Goal: Information Seeking & Learning: Learn about a topic

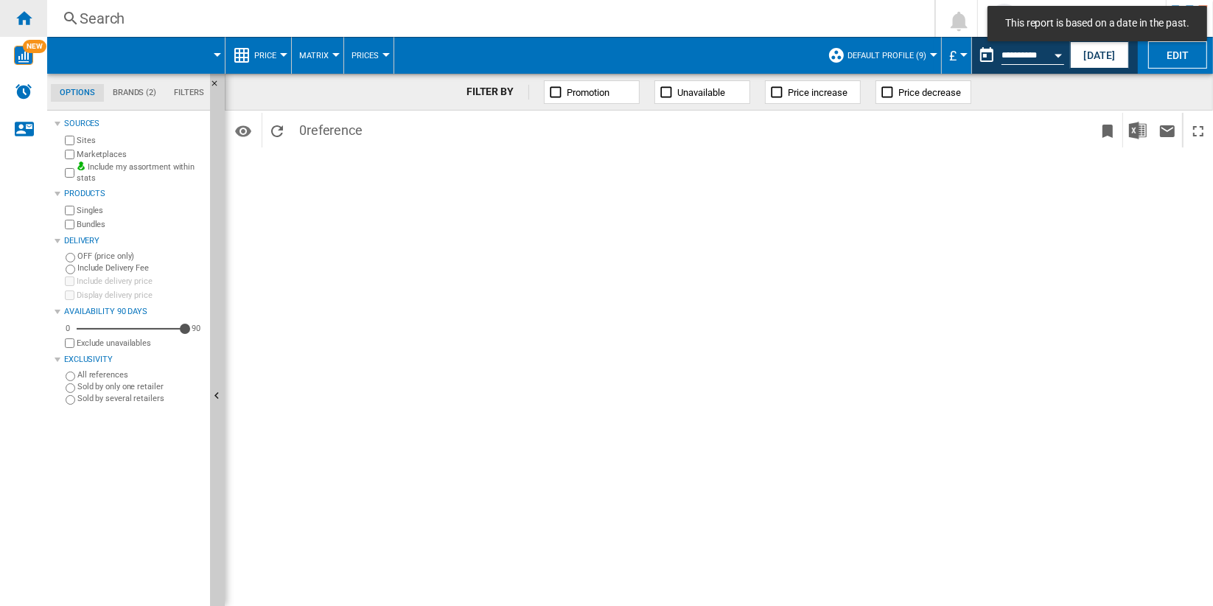
click at [31, 23] on ng-md-icon "Home" at bounding box center [24, 18] width 18 height 18
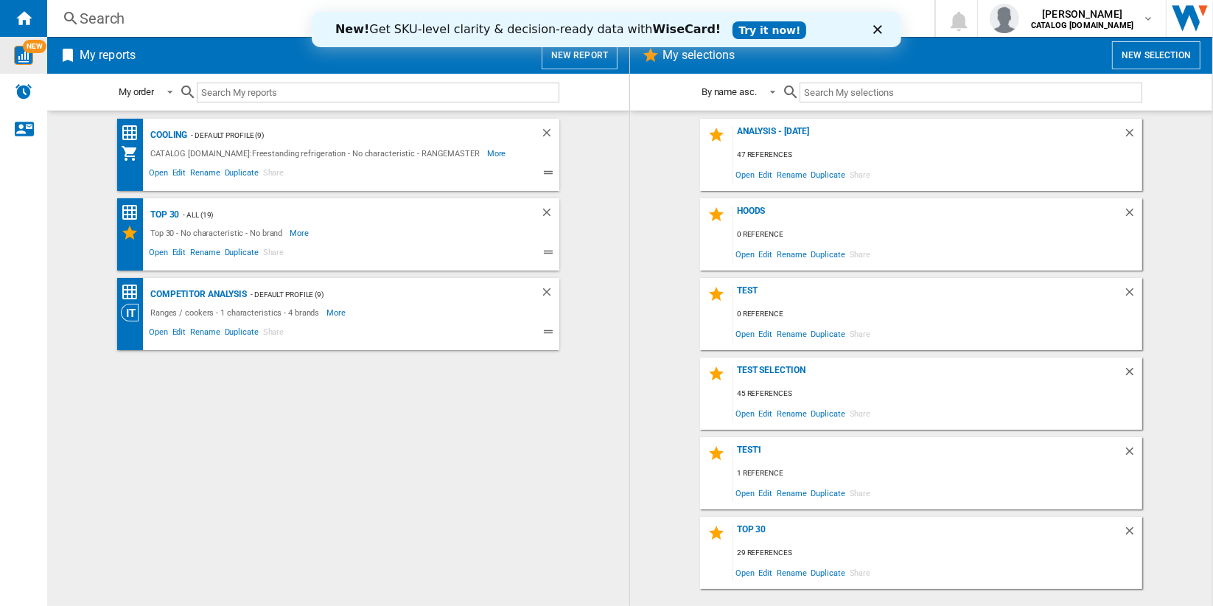
click at [21, 63] on img "WiseCard" at bounding box center [23, 55] width 19 height 19
click at [29, 53] on img "WiseCard" at bounding box center [23, 55] width 19 height 19
click at [879, 30] on icon "Close" at bounding box center [877, 29] width 9 height 9
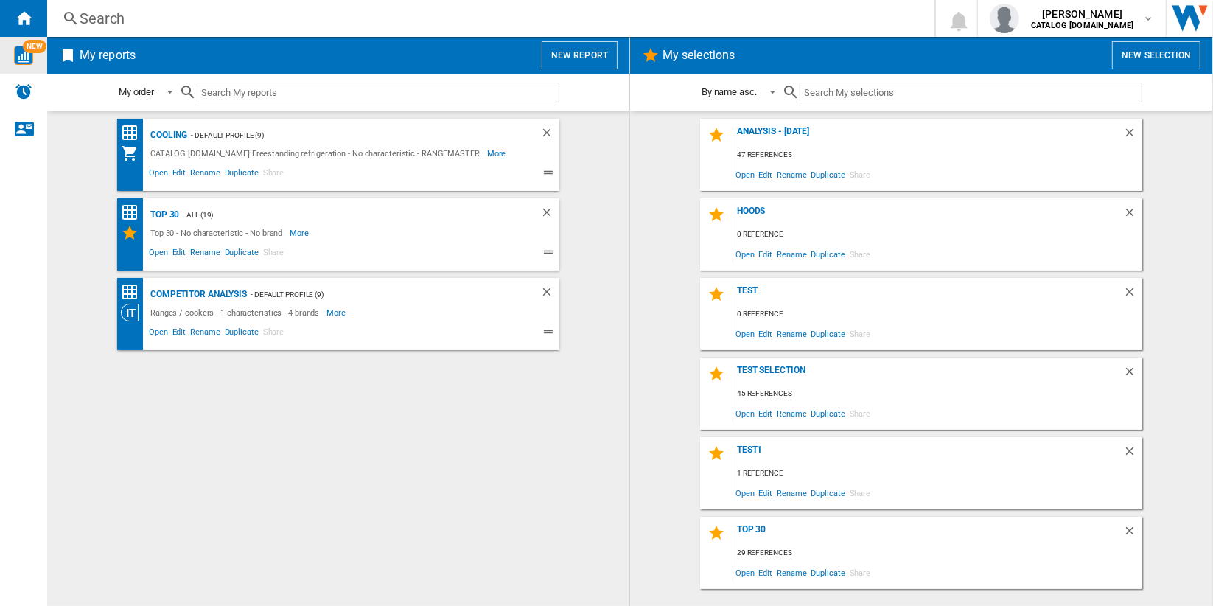
click at [108, 15] on div "Search" at bounding box center [488, 18] width 817 height 21
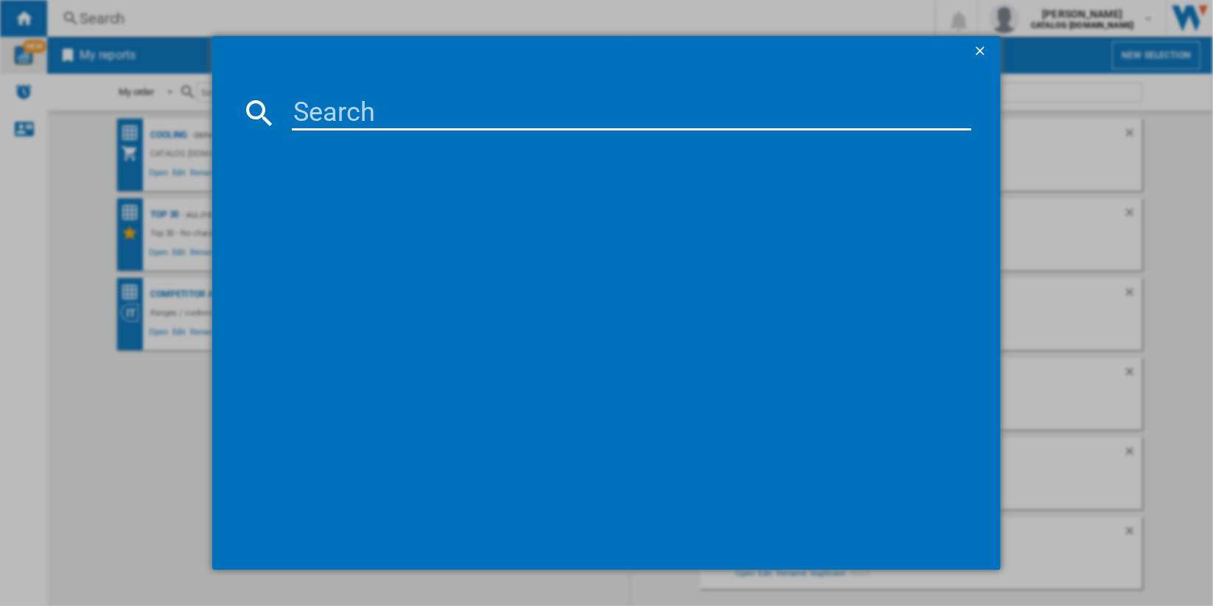
click at [416, 109] on input at bounding box center [632, 112] width 680 height 35
paste input "CL90DFPGBL/CM1"
type input "CL90DFPGBL"
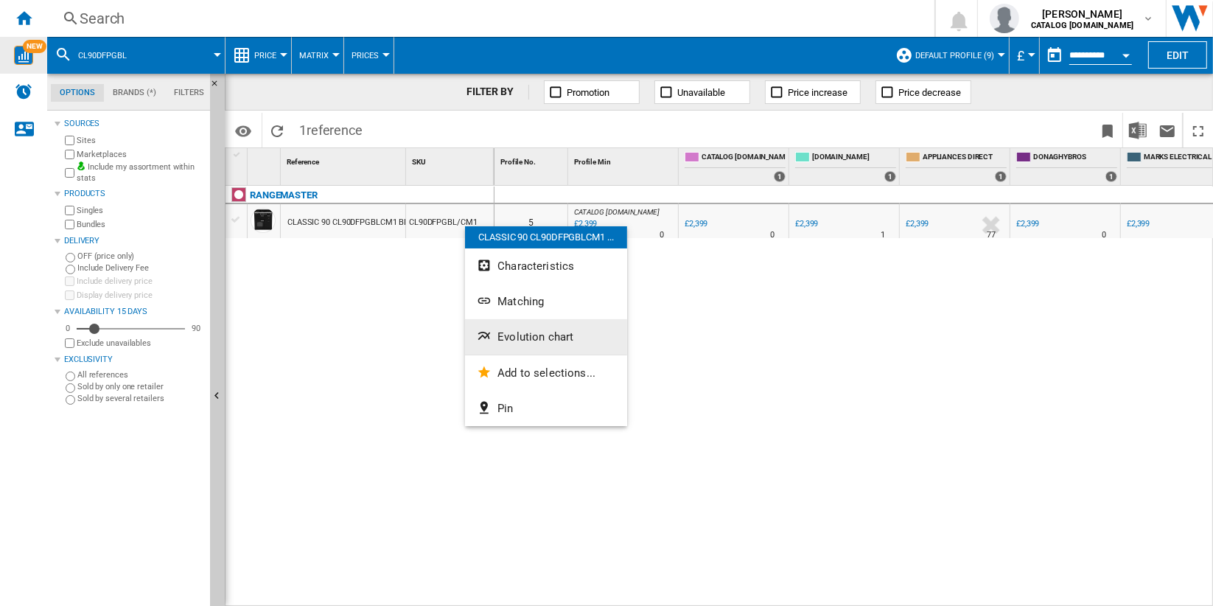
click at [591, 332] on button "Evolution chart" at bounding box center [546, 336] width 162 height 35
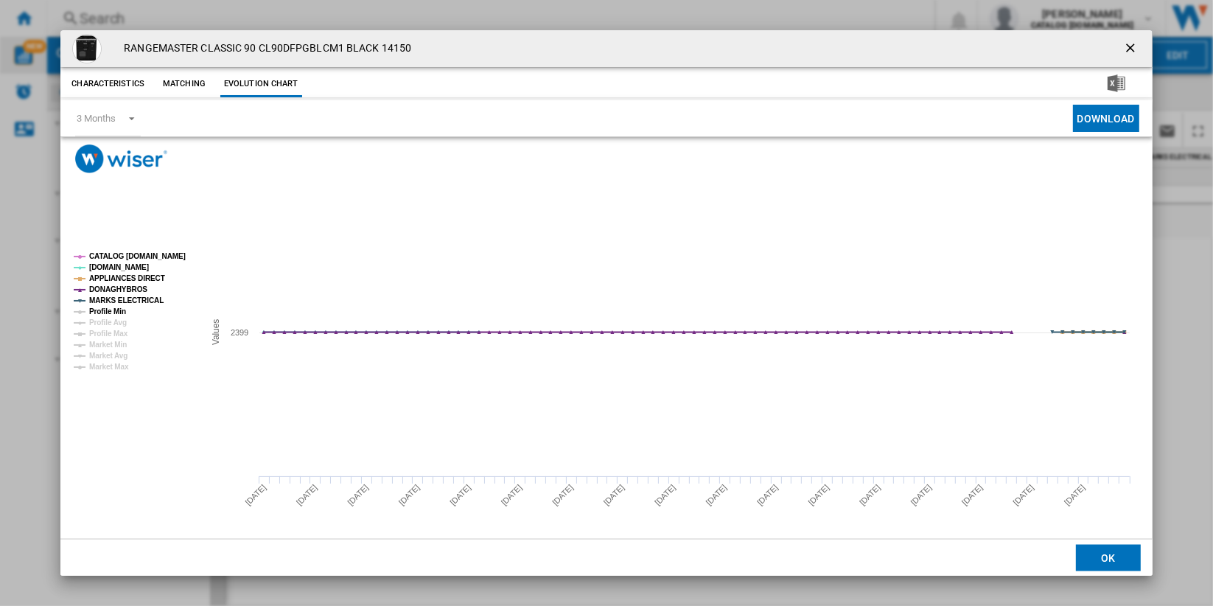
click at [101, 314] on tspan "Profile Min" at bounding box center [107, 311] width 37 height 8
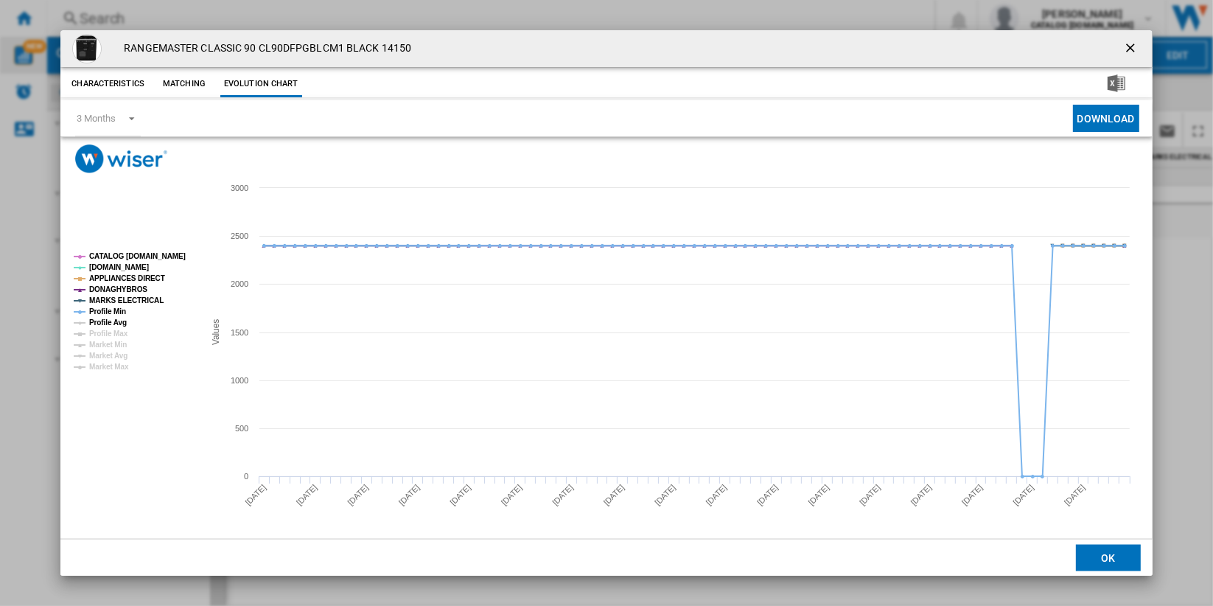
click at [102, 327] on tspan "Profile Avg" at bounding box center [108, 322] width 38 height 8
click at [102, 336] on tspan "Profile Max" at bounding box center [108, 334] width 39 height 8
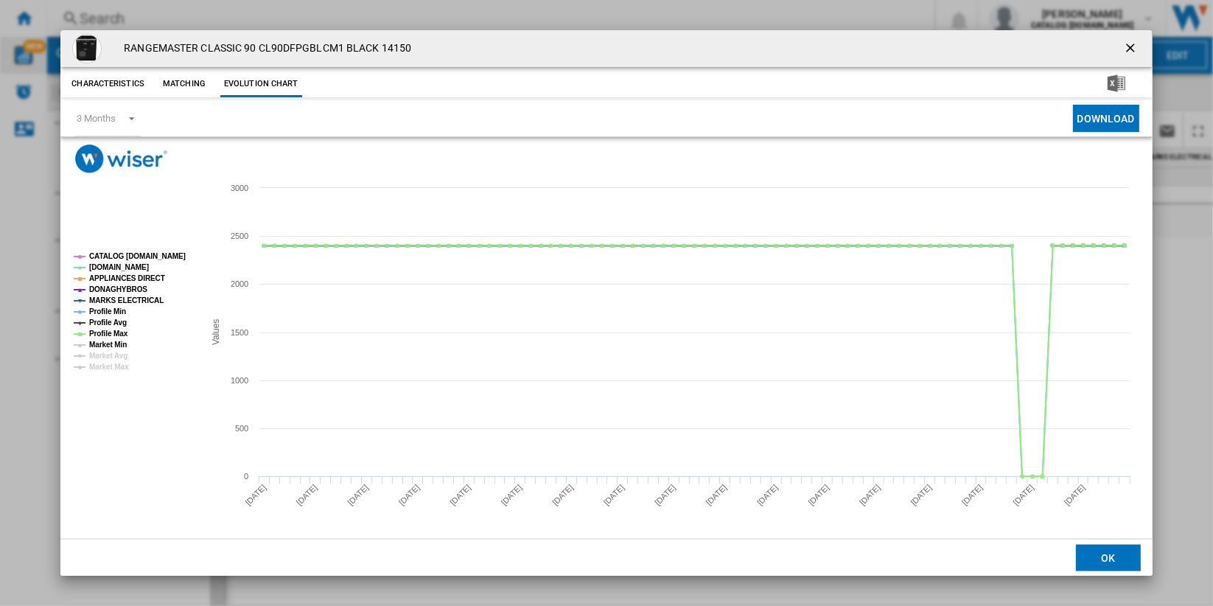
click at [102, 346] on tspan "Market Min" at bounding box center [108, 345] width 38 height 8
click at [1124, 47] on ng-md-icon "getI18NText('BUTTONS.CLOSE_DIALOG')" at bounding box center [1133, 50] width 18 height 18
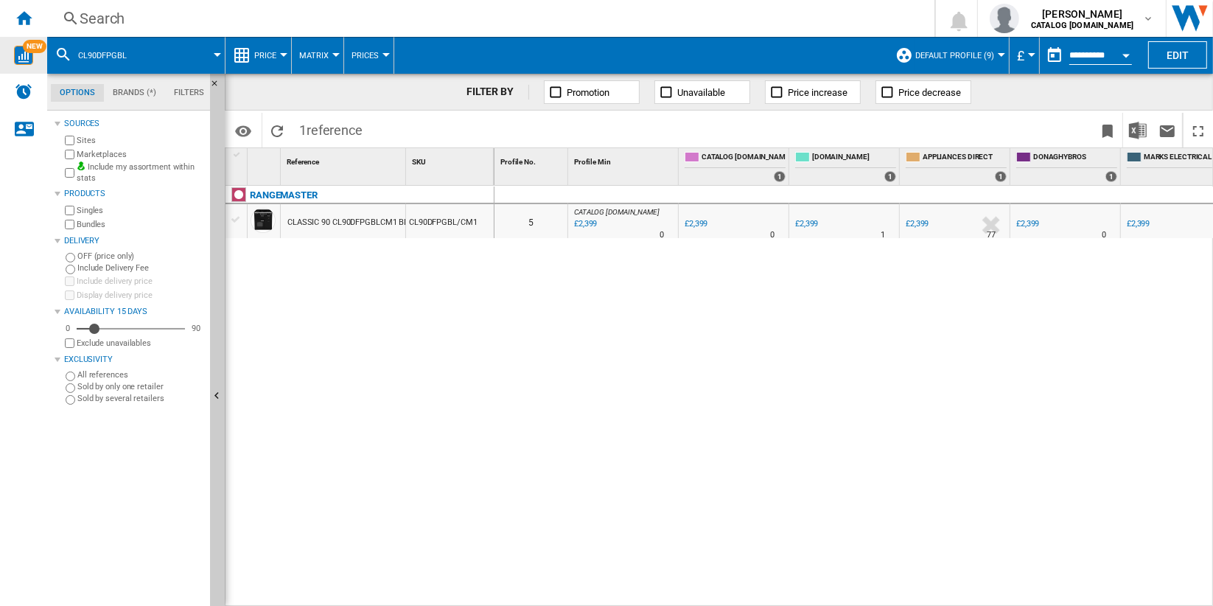
click at [975, 55] on span "Default profile (9)" at bounding box center [955, 56] width 79 height 10
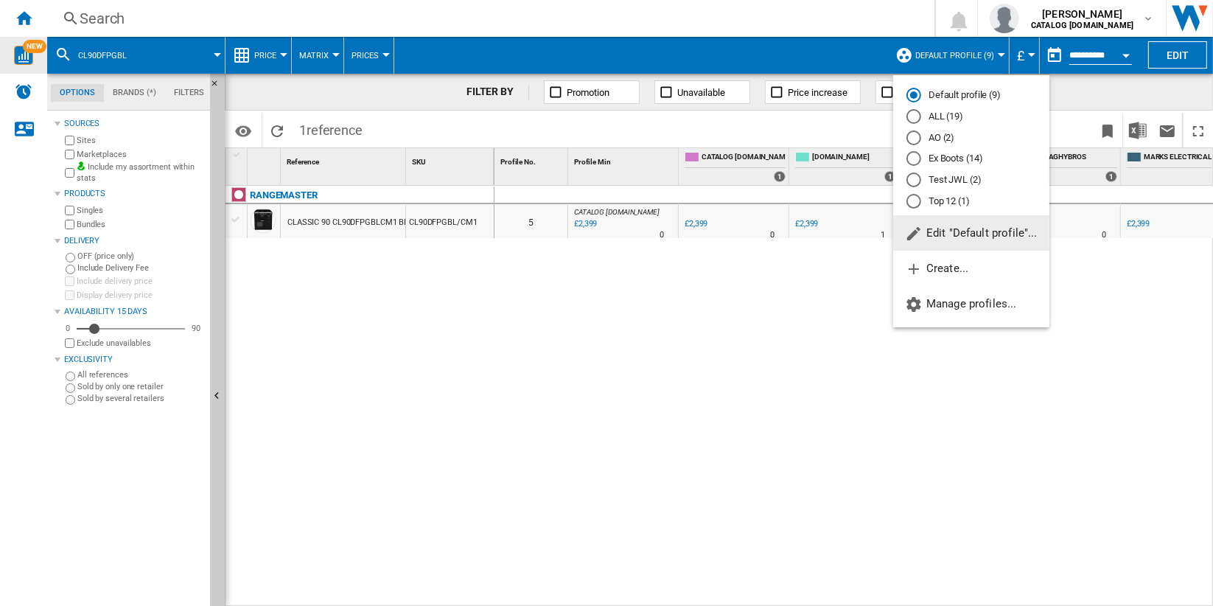
drag, startPoint x: 700, startPoint y: 332, endPoint x: 701, endPoint y: 316, distance: 15.6
click at [702, 329] on md-backdrop at bounding box center [606, 303] width 1213 height 606
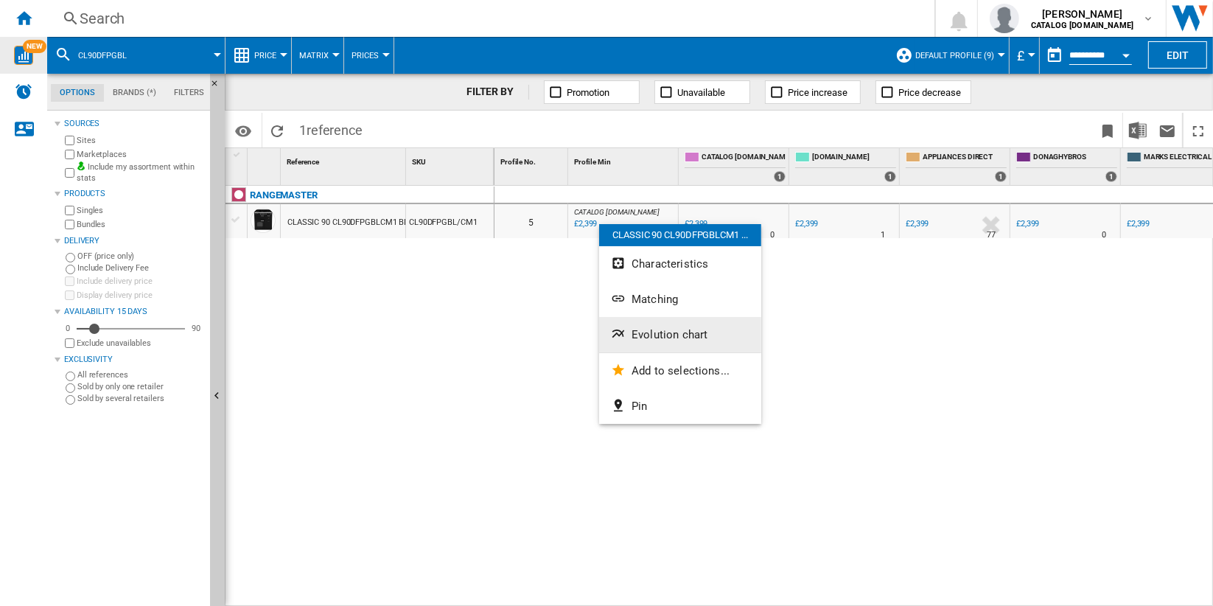
click at [709, 332] on button "Evolution chart" at bounding box center [680, 334] width 162 height 35
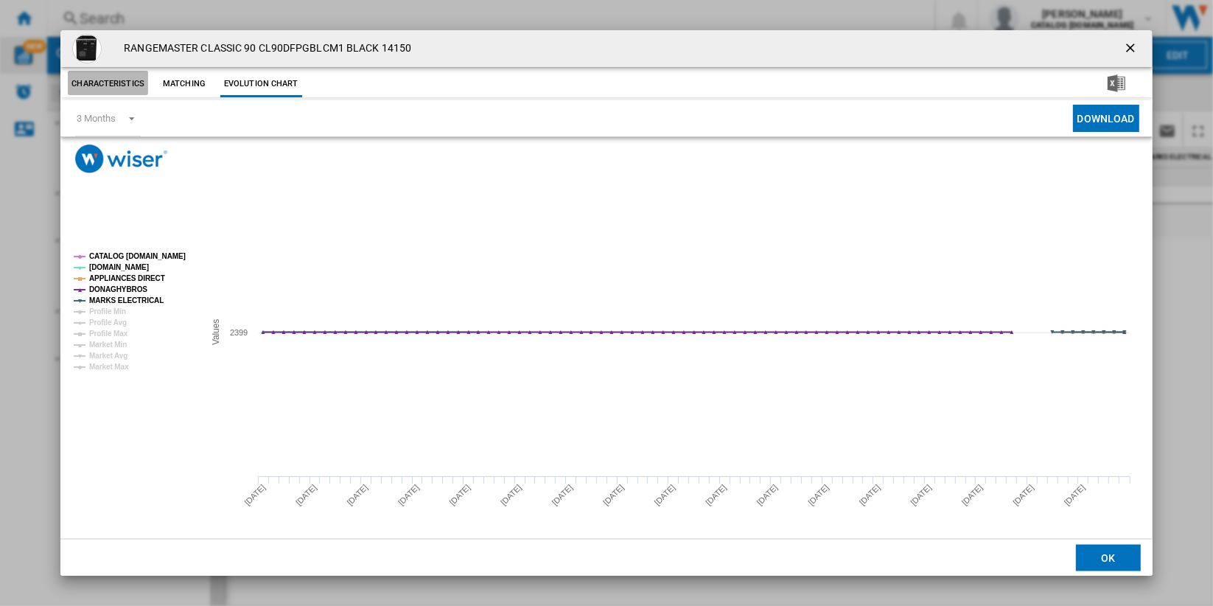
click at [128, 88] on button "Characteristics" at bounding box center [108, 84] width 80 height 27
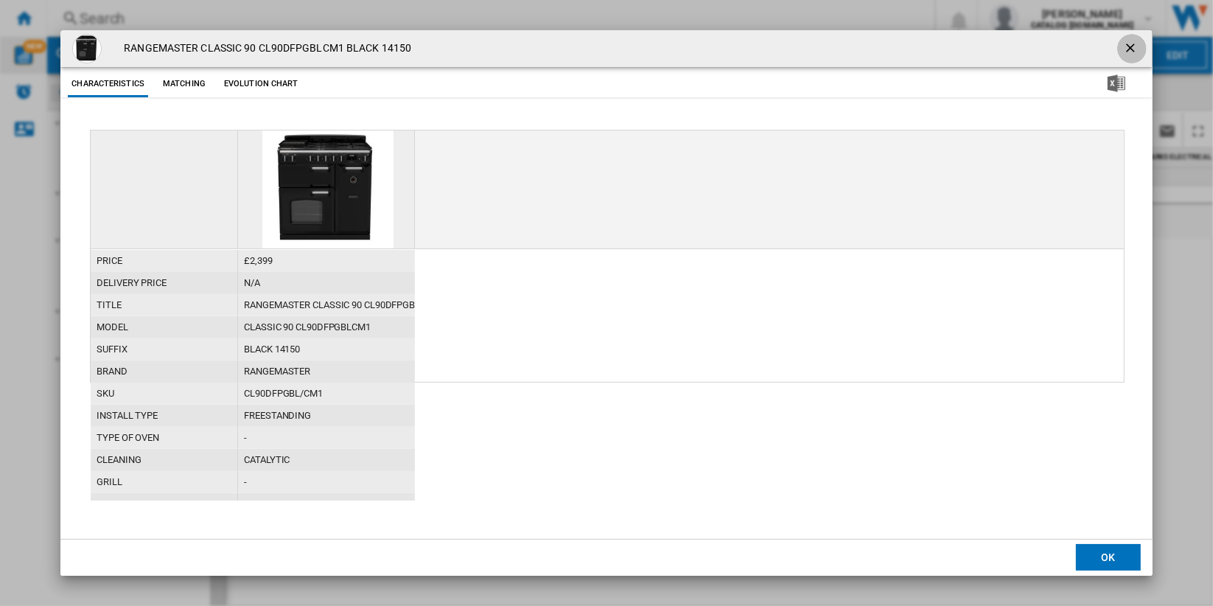
click at [1130, 49] on ng-md-icon "getI18NText('BUTTONS.CLOSE_DIALOG')" at bounding box center [1133, 50] width 18 height 18
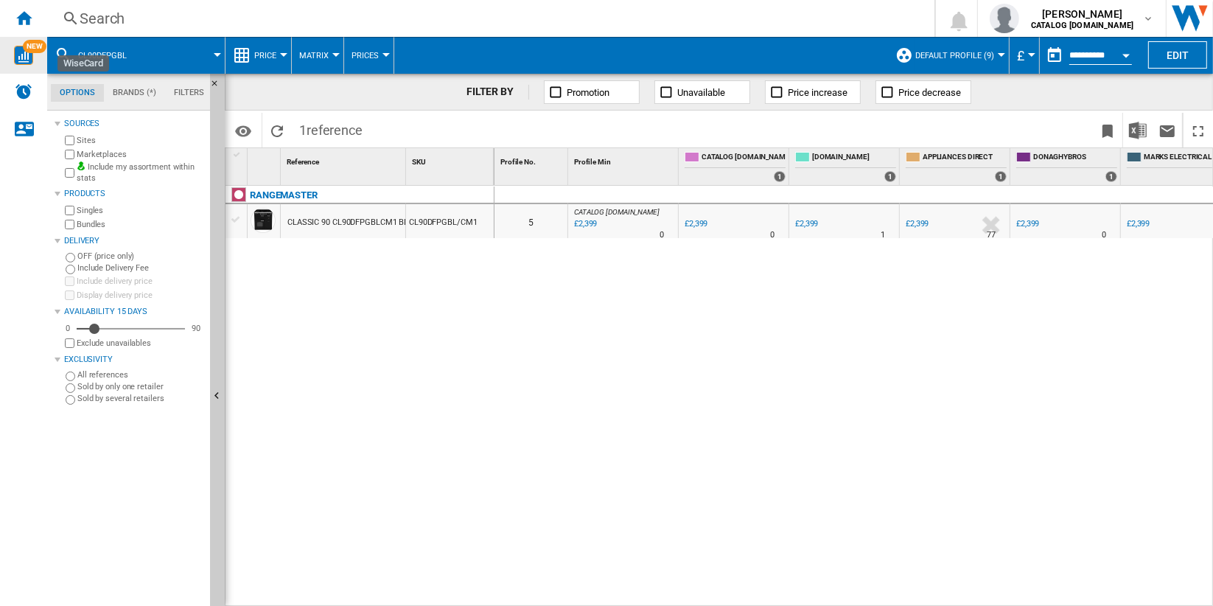
click at [31, 54] on img "WiseCard" at bounding box center [23, 55] width 19 height 19
click at [972, 55] on span "Default profile (9)" at bounding box center [955, 56] width 79 height 10
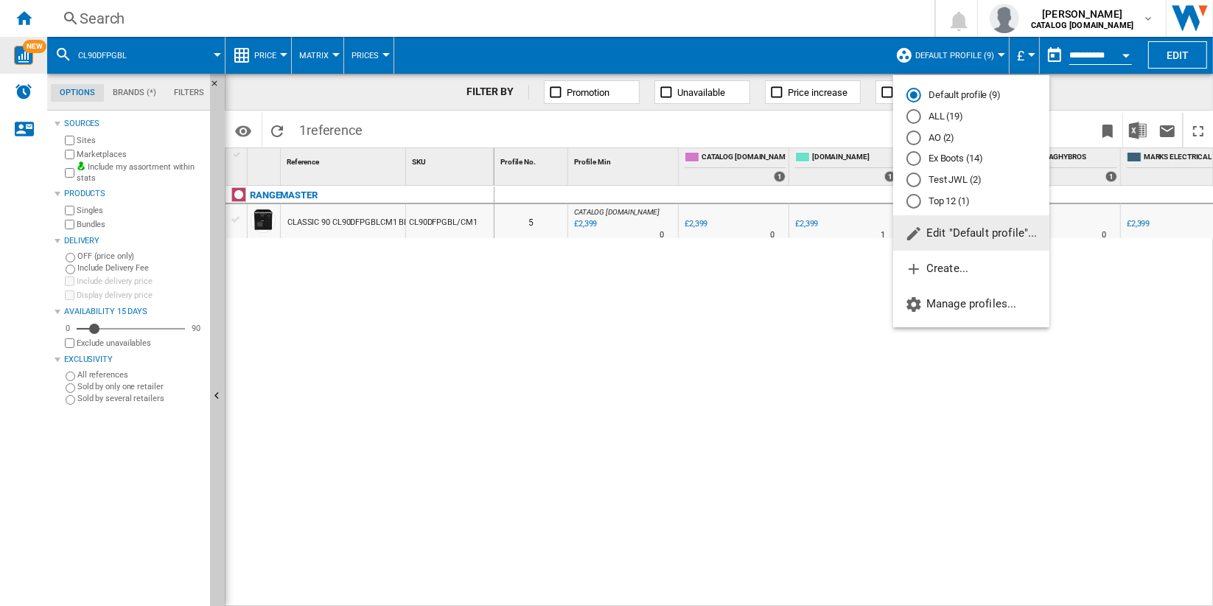
click at [984, 230] on span "Edit "Default profile"..." at bounding box center [971, 232] width 133 height 13
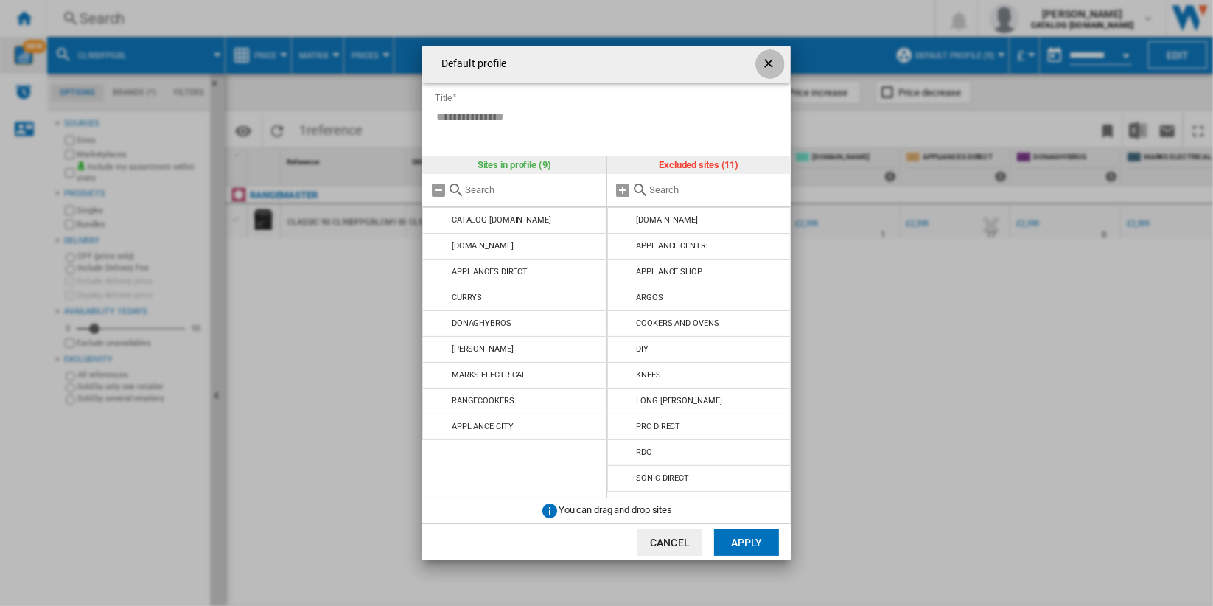
click at [766, 66] on ng-md-icon "getI18NText('BUTTONS.CLOSE_DIALOG')" at bounding box center [771, 65] width 18 height 18
